Goal: Check status: Check status

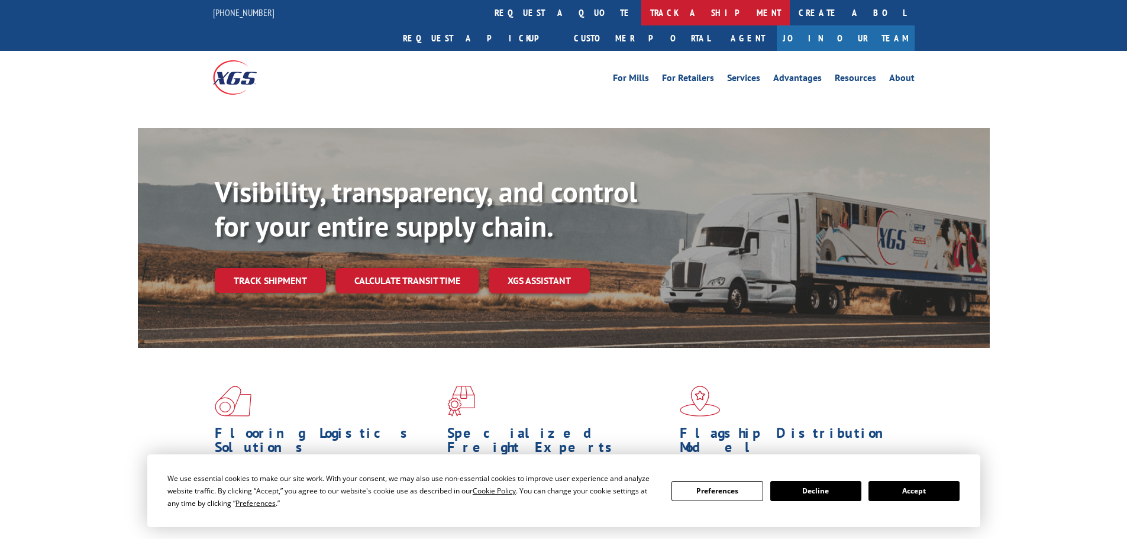
click at [641, 16] on link "track a shipment" at bounding box center [715, 12] width 148 height 25
click at [641, 18] on link "track a shipment" at bounding box center [715, 12] width 148 height 25
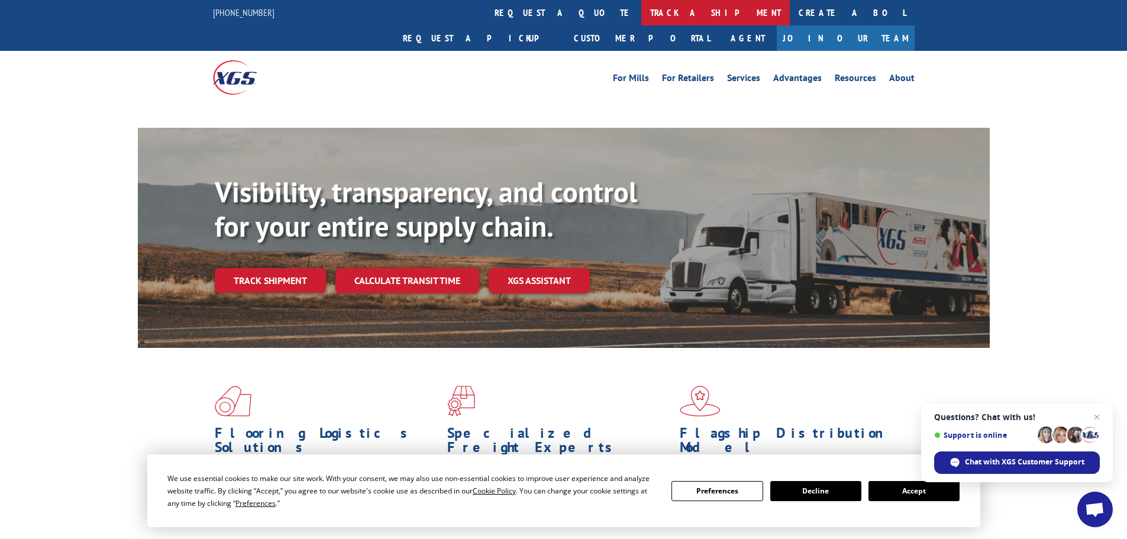
click at [641, 12] on link "track a shipment" at bounding box center [715, 12] width 148 height 25
click at [641, 19] on link "track a shipment" at bounding box center [715, 12] width 148 height 25
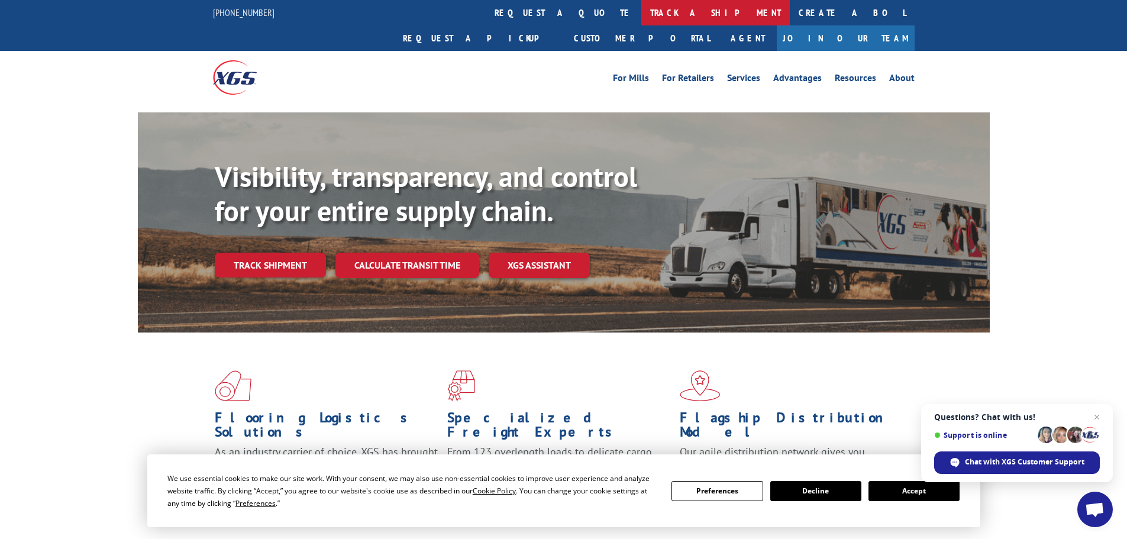
click at [641, 11] on link "track a shipment" at bounding box center [715, 12] width 148 height 25
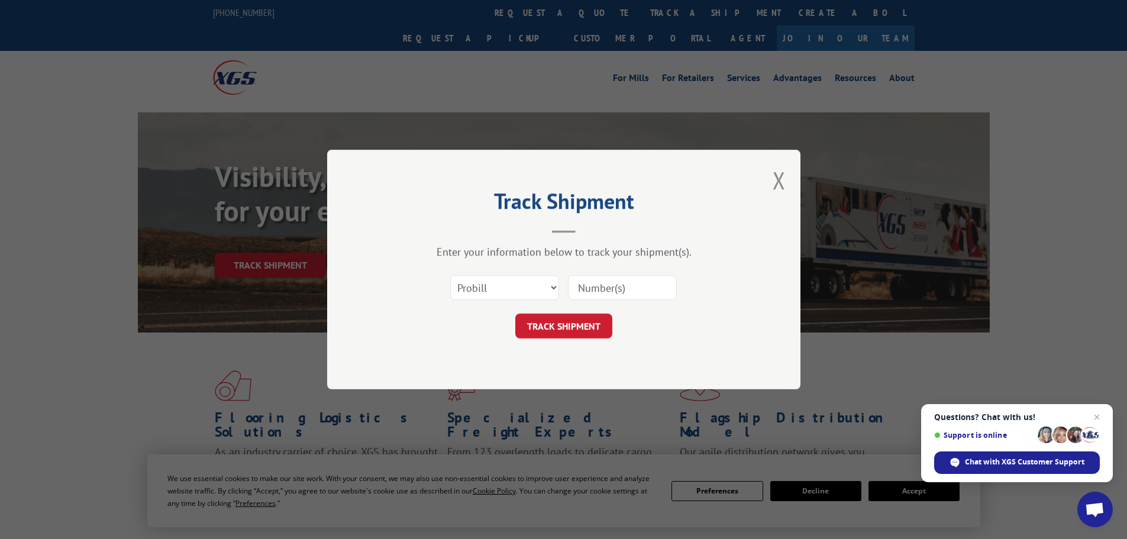
click at [633, 279] on input at bounding box center [622, 287] width 109 height 25
paste input "17230492"
type input "17230492"
click at [584, 319] on button "TRACK SHIPMENT" at bounding box center [563, 325] width 97 height 25
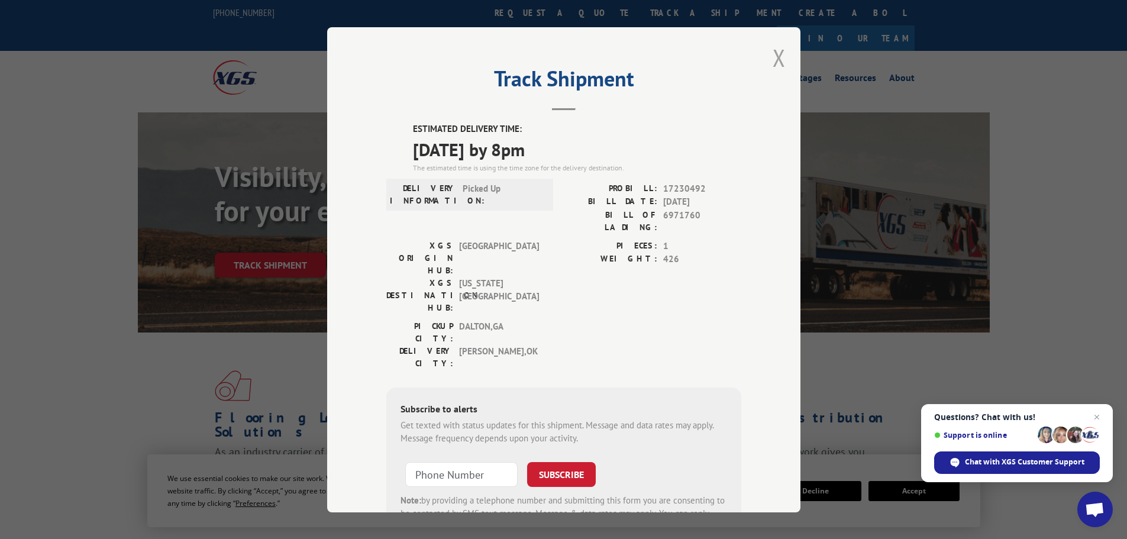
click at [775, 64] on button "Close modal" at bounding box center [778, 57] width 13 height 31
